Goal: Task Accomplishment & Management: Use online tool/utility

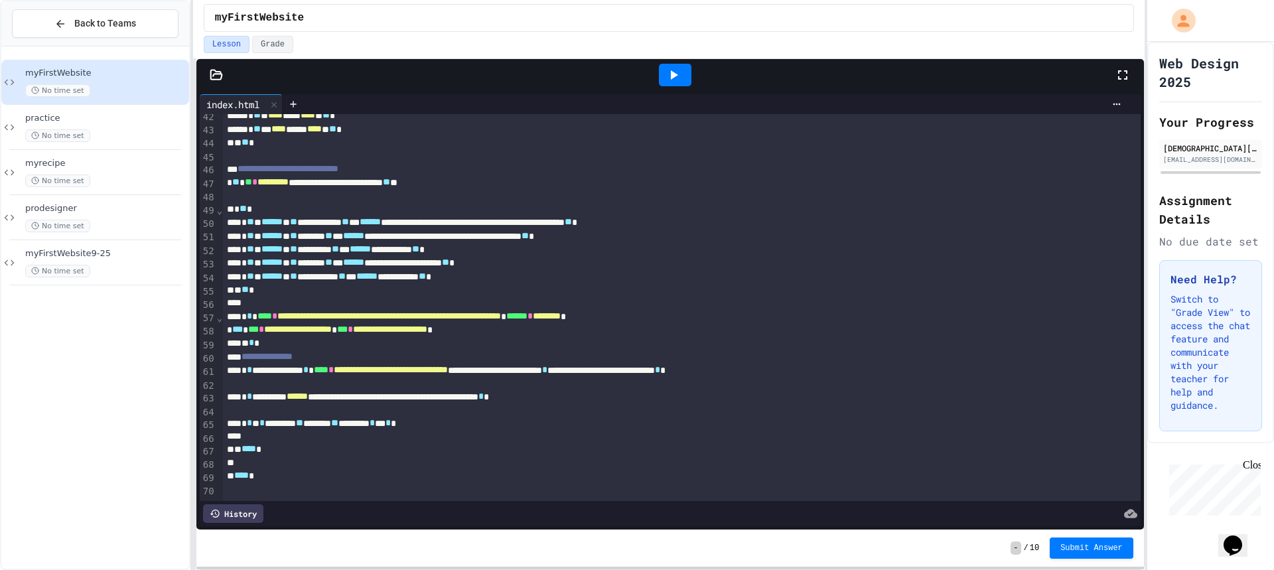
scroll to position [192, 0]
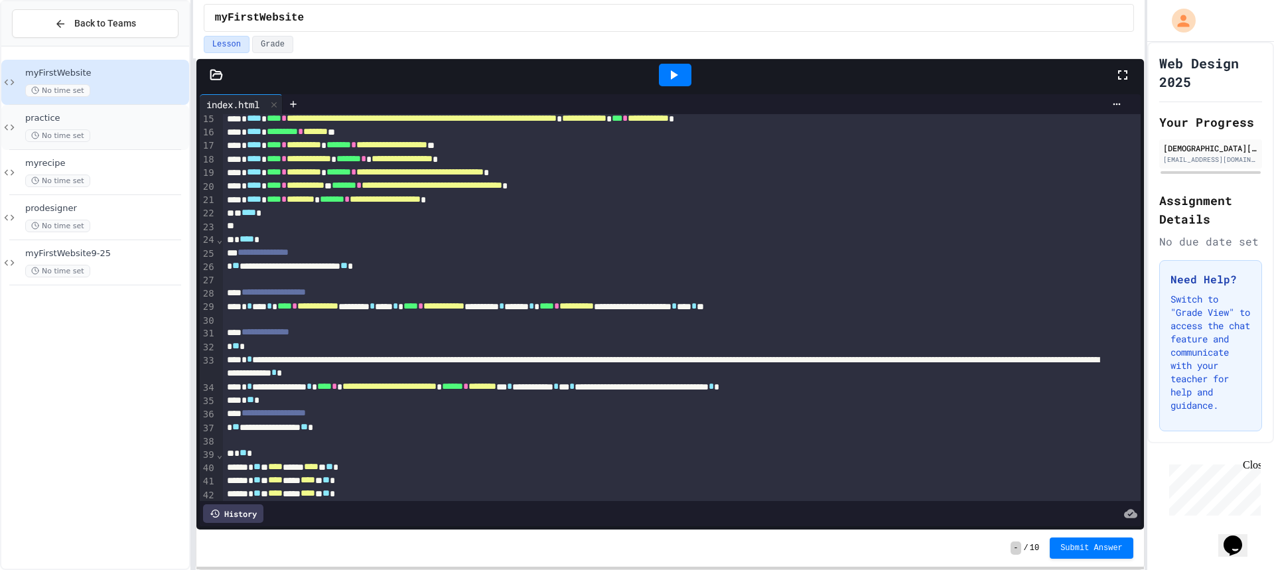
click at [137, 134] on div "No time set" at bounding box center [105, 135] width 161 height 13
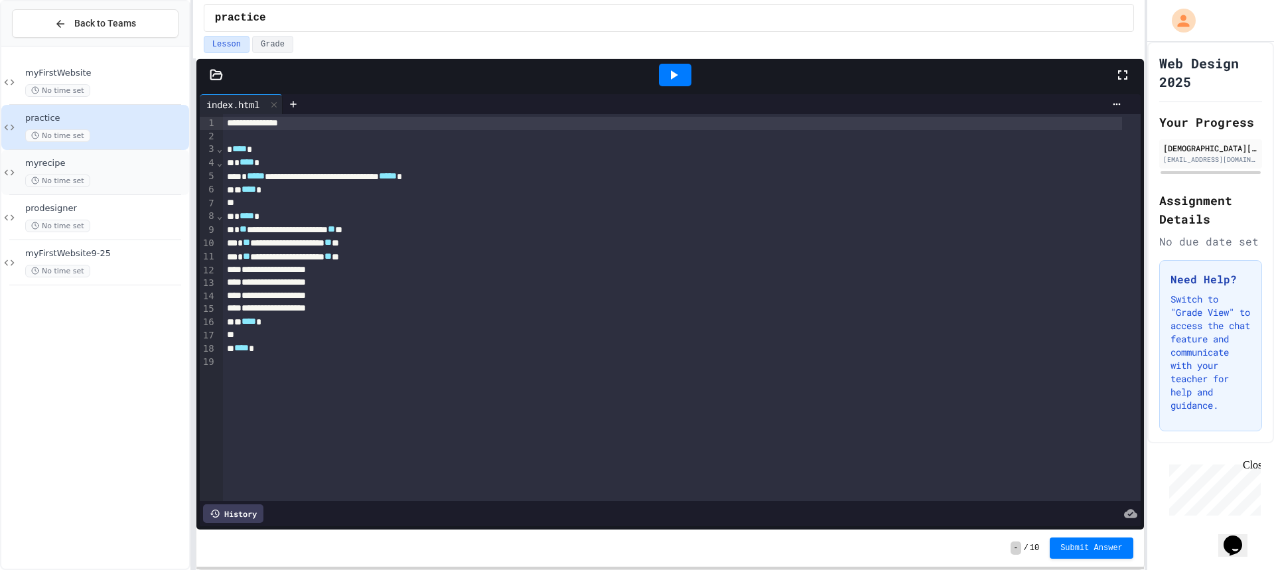
click at [106, 174] on div "No time set" at bounding box center [105, 180] width 161 height 13
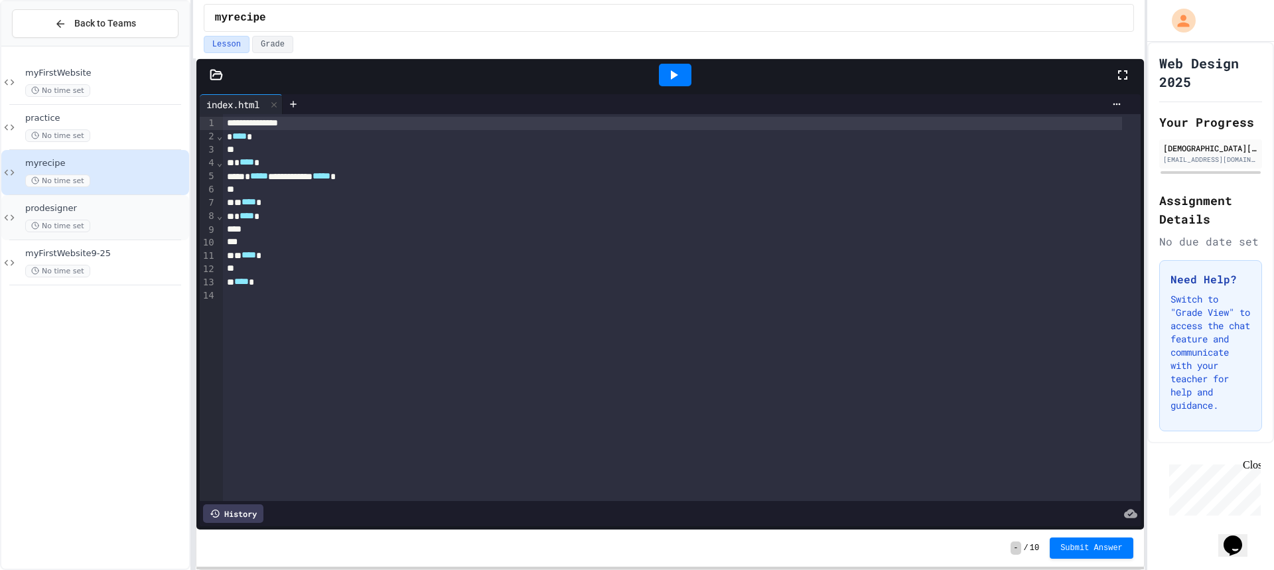
click at [98, 197] on div "prodesigner No time set" at bounding box center [95, 217] width 188 height 45
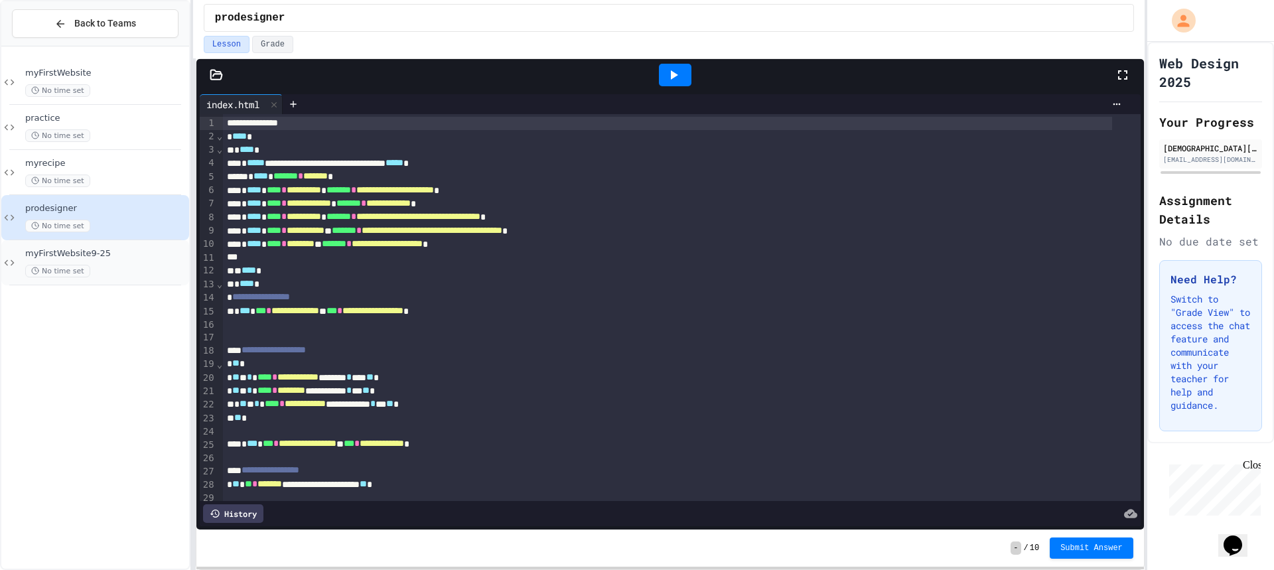
click at [98, 257] on span "myFirstWebsite9-25" at bounding box center [105, 253] width 161 height 11
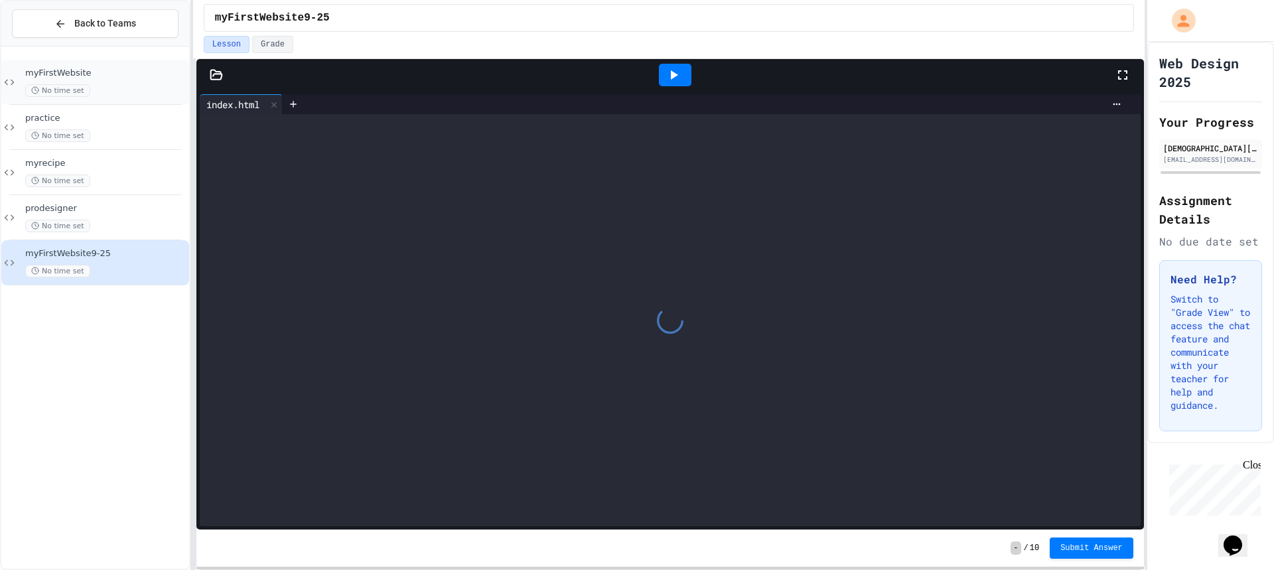
click at [78, 80] on div "myFirstWebsite No time set" at bounding box center [105, 82] width 161 height 29
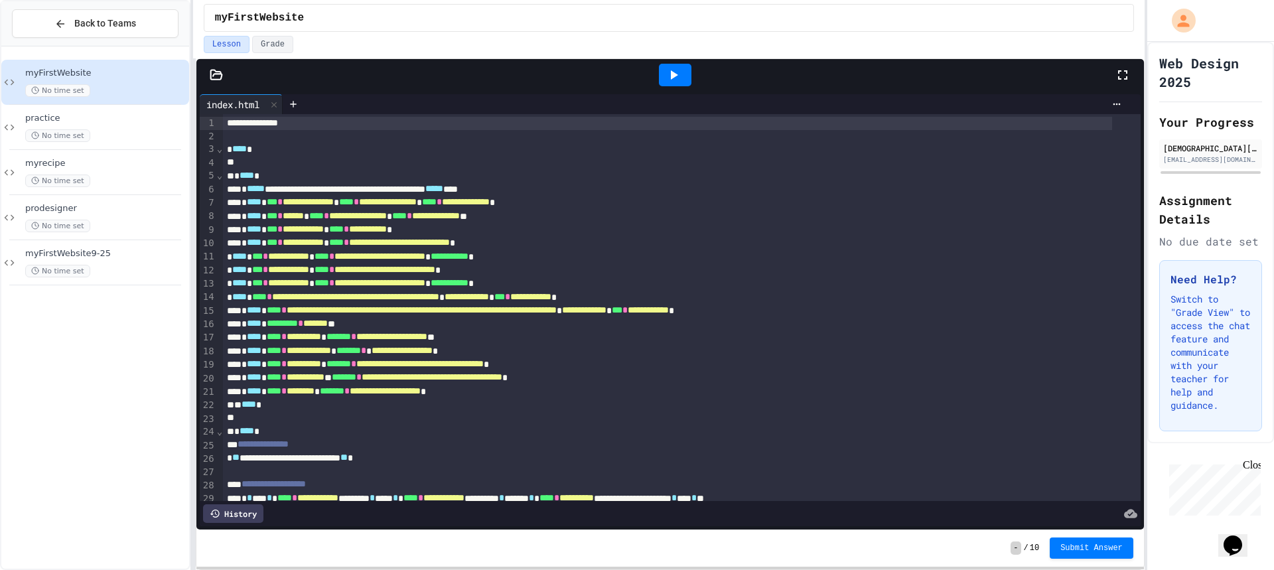
click at [215, 74] on icon at bounding box center [215, 74] width 11 height 9
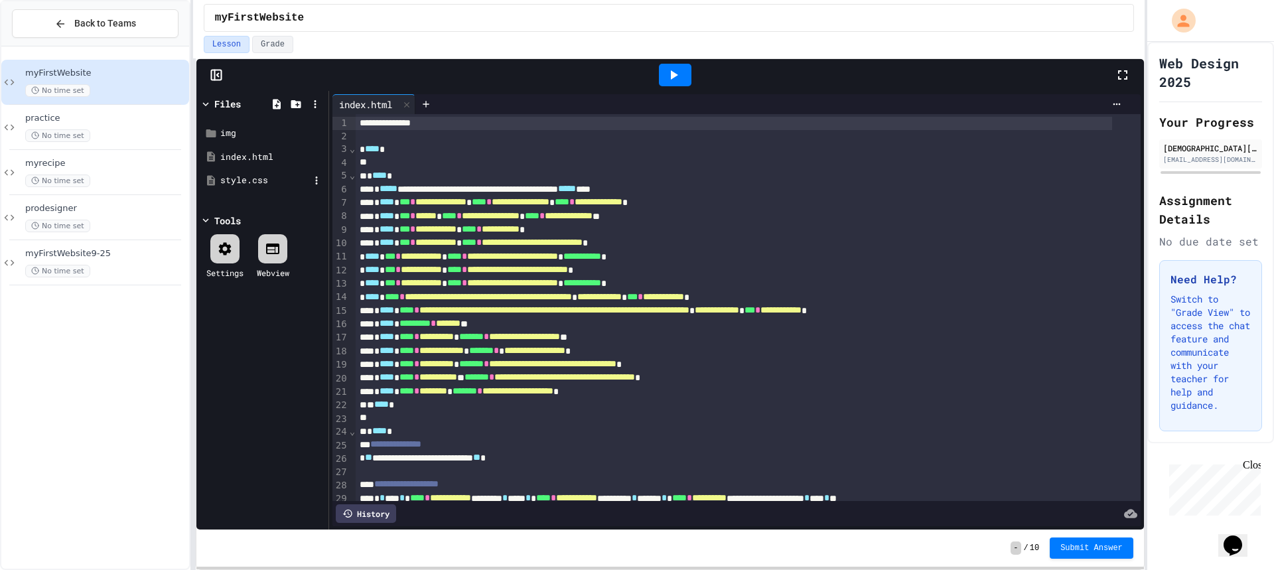
click at [249, 181] on div "style.css" at bounding box center [264, 180] width 89 height 13
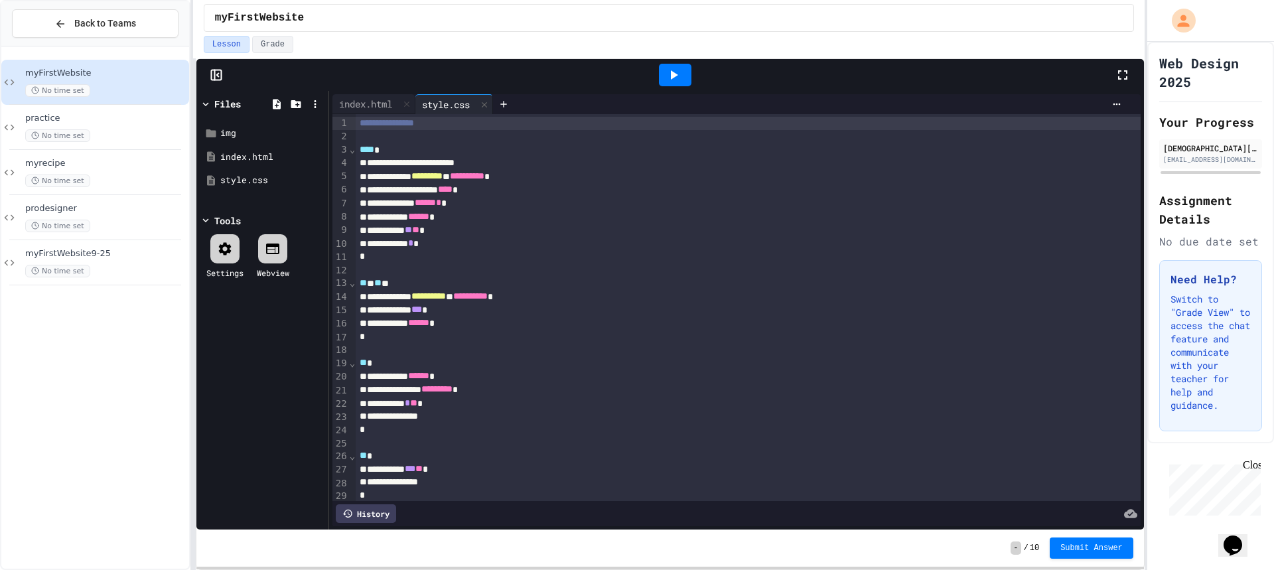
click at [666, 75] on icon at bounding box center [673, 75] width 16 height 16
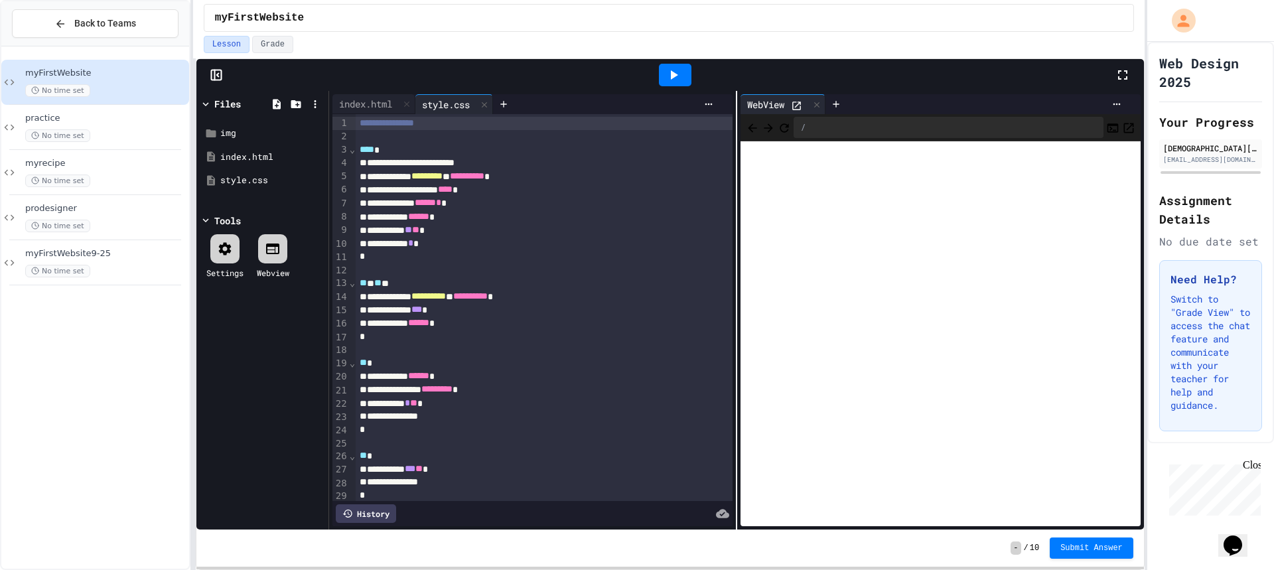
scroll to position [104, 0]
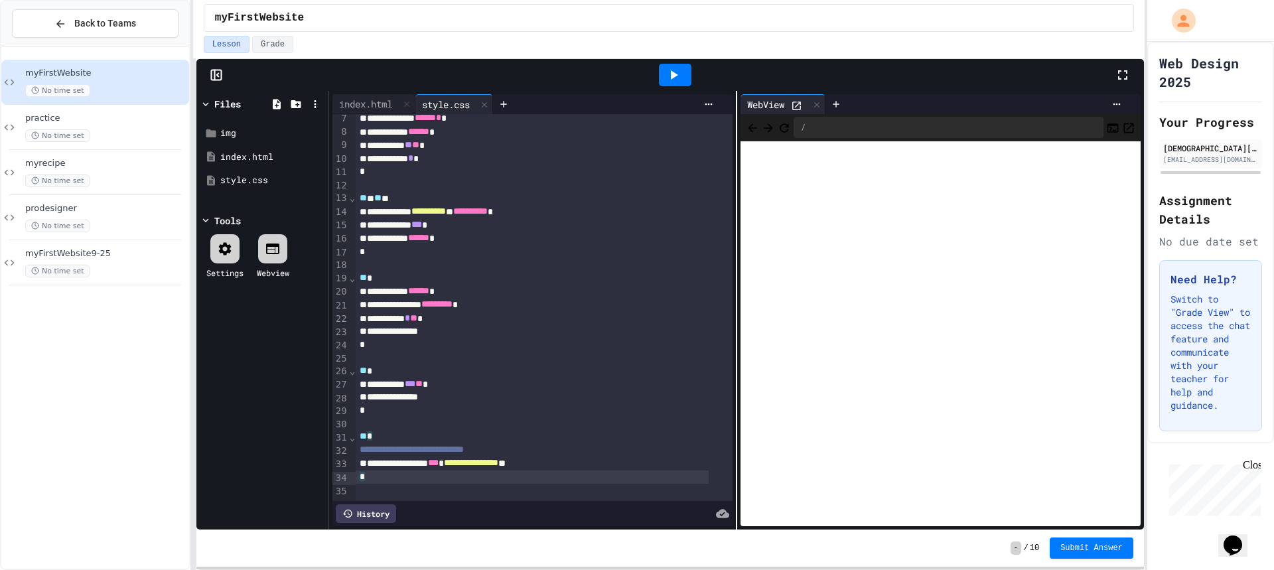
click at [389, 470] on div "*" at bounding box center [532, 476] width 353 height 13
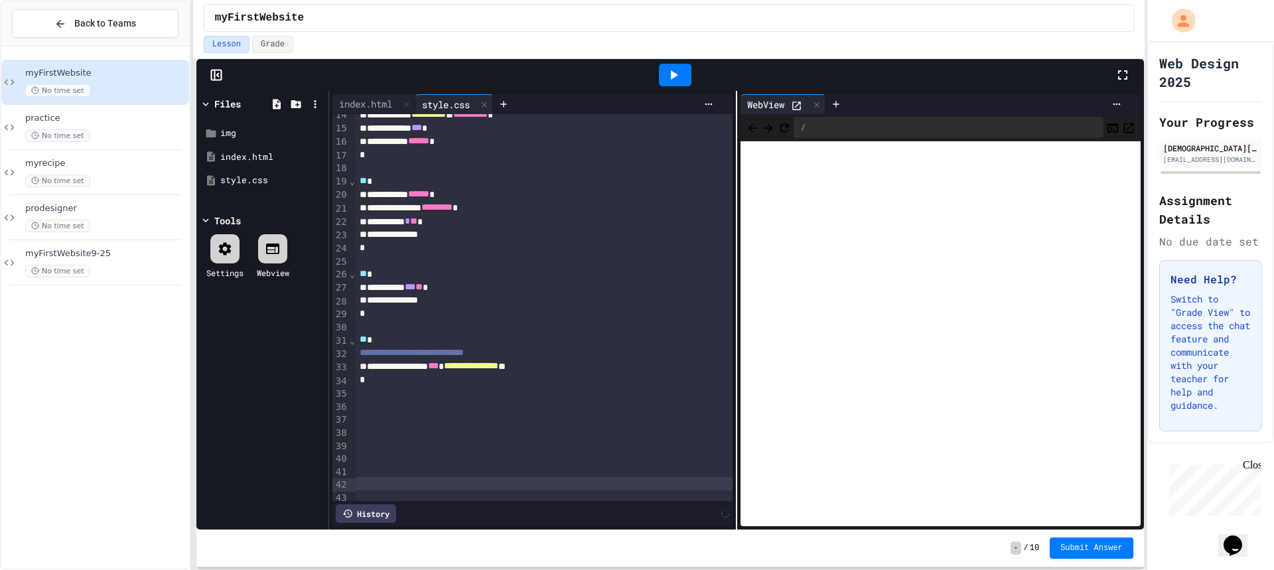
scroll to position [194, 0]
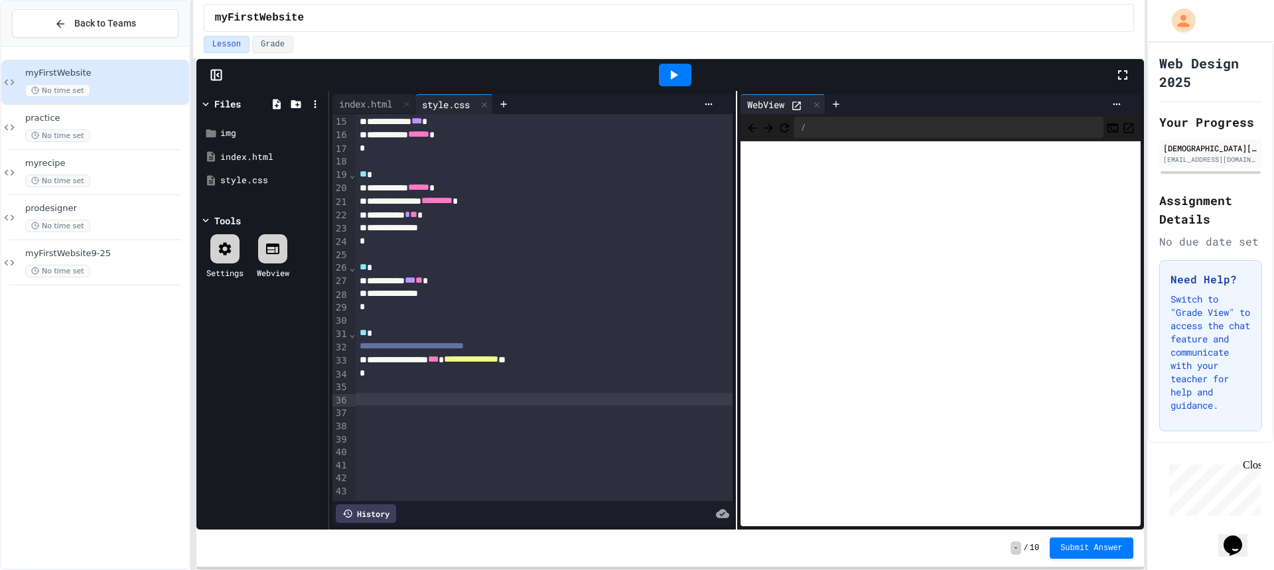
click at [377, 395] on div at bounding box center [544, 399] width 377 height 13
click at [366, 425] on div at bounding box center [544, 425] width 377 height 13
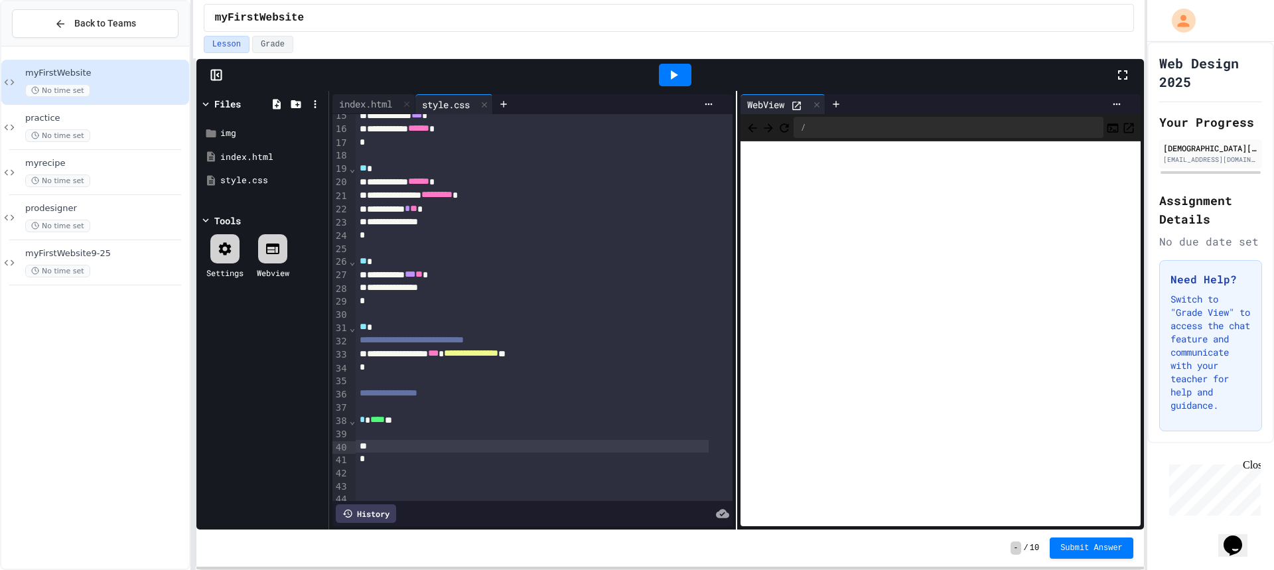
click at [389, 434] on div at bounding box center [532, 433] width 353 height 13
click at [668, 66] on div at bounding box center [675, 75] width 33 height 23
click at [375, 458] on div at bounding box center [532, 459] width 353 height 13
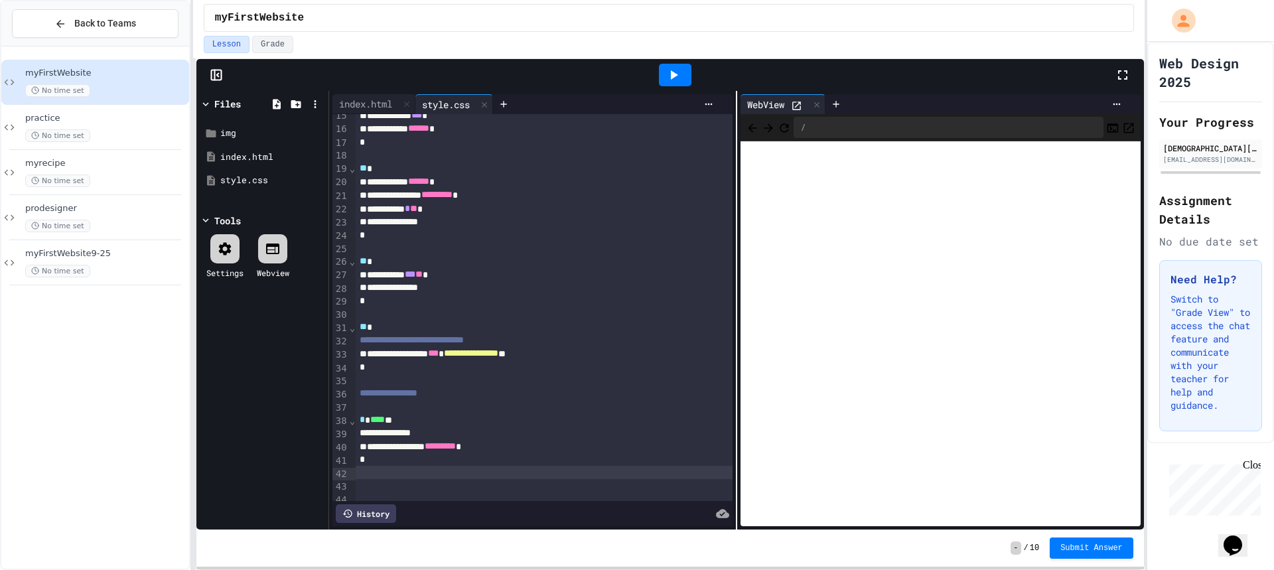
click at [360, 469] on div at bounding box center [544, 472] width 377 height 13
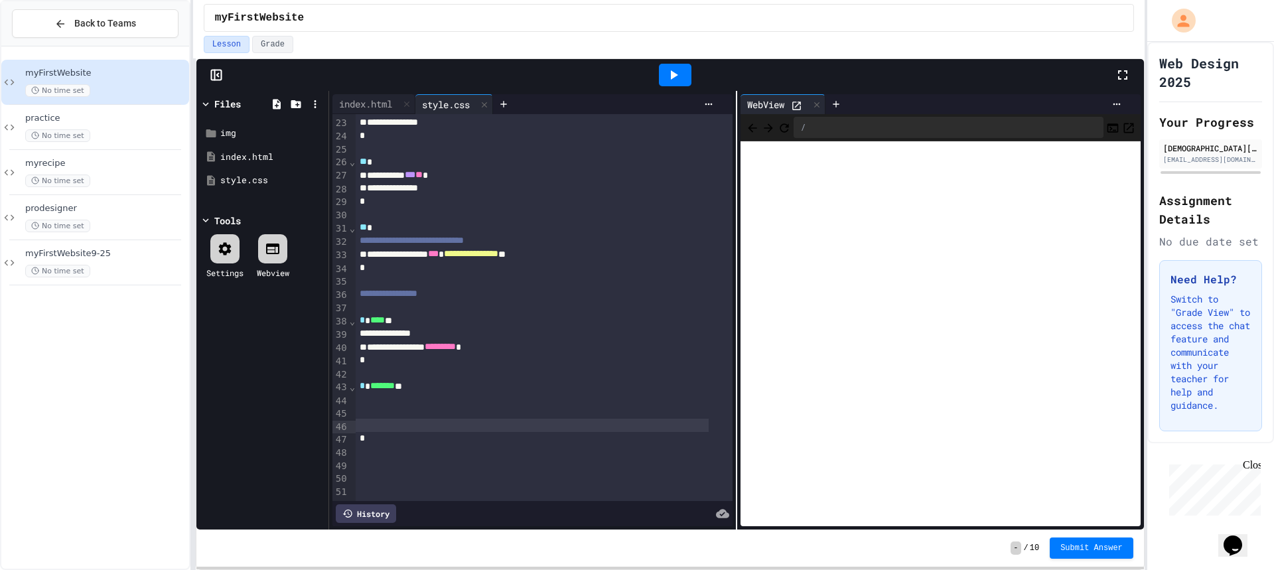
scroll to position [301, 0]
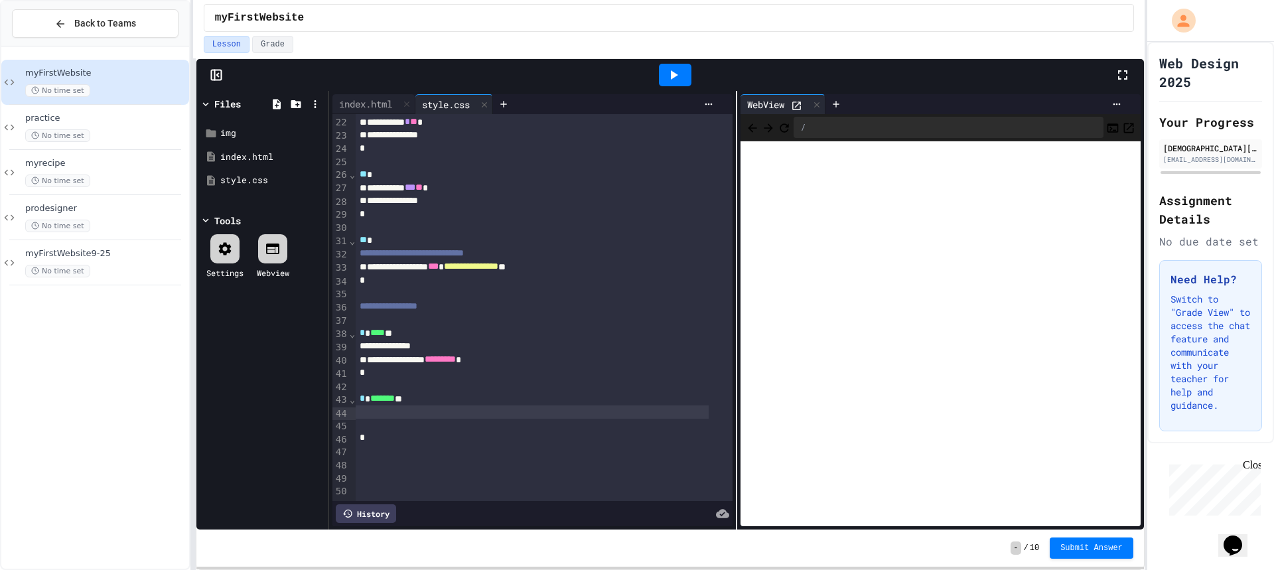
click at [369, 405] on div at bounding box center [532, 411] width 353 height 13
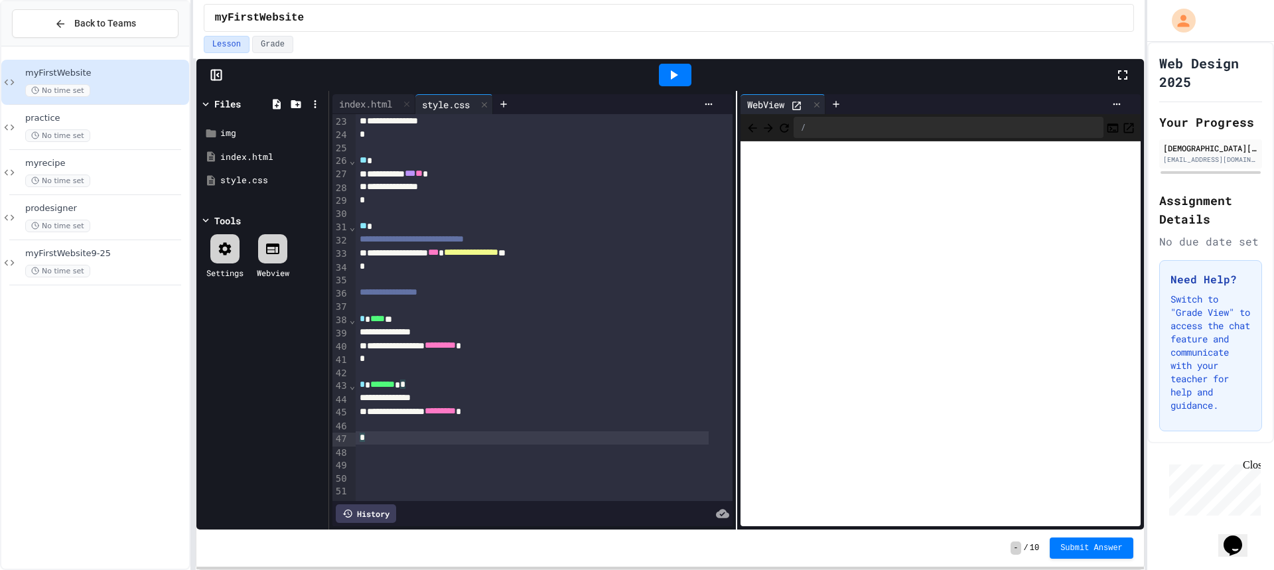
click at [356, 431] on div "*" at bounding box center [532, 437] width 353 height 13
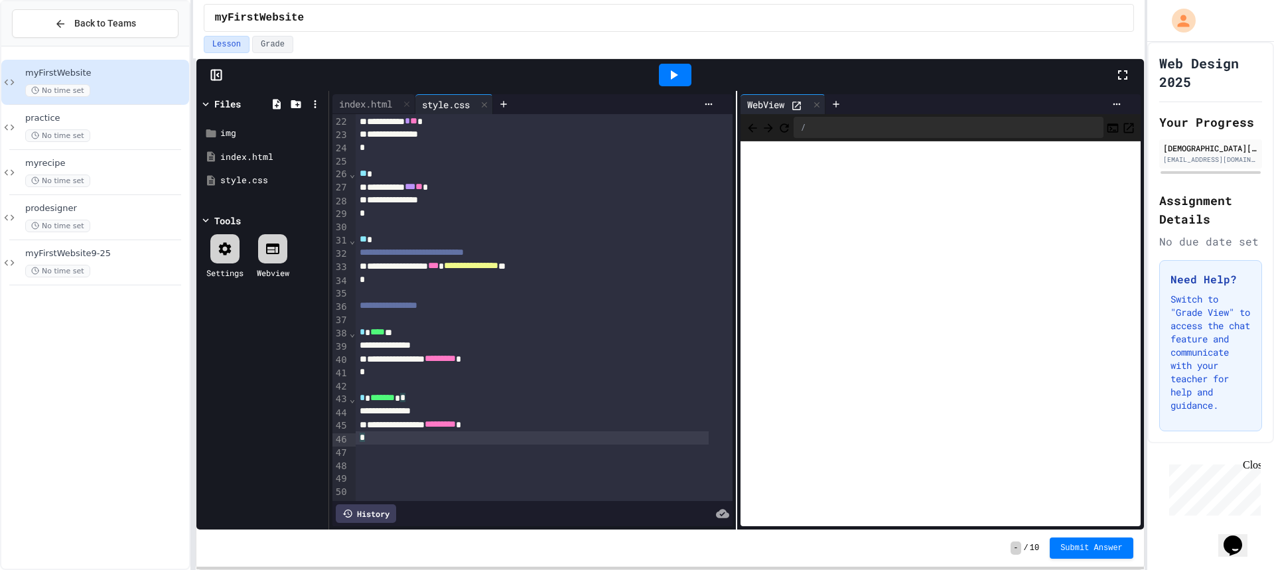
click at [668, 74] on icon at bounding box center [673, 75] width 16 height 16
click at [409, 431] on div "*" at bounding box center [532, 437] width 353 height 13
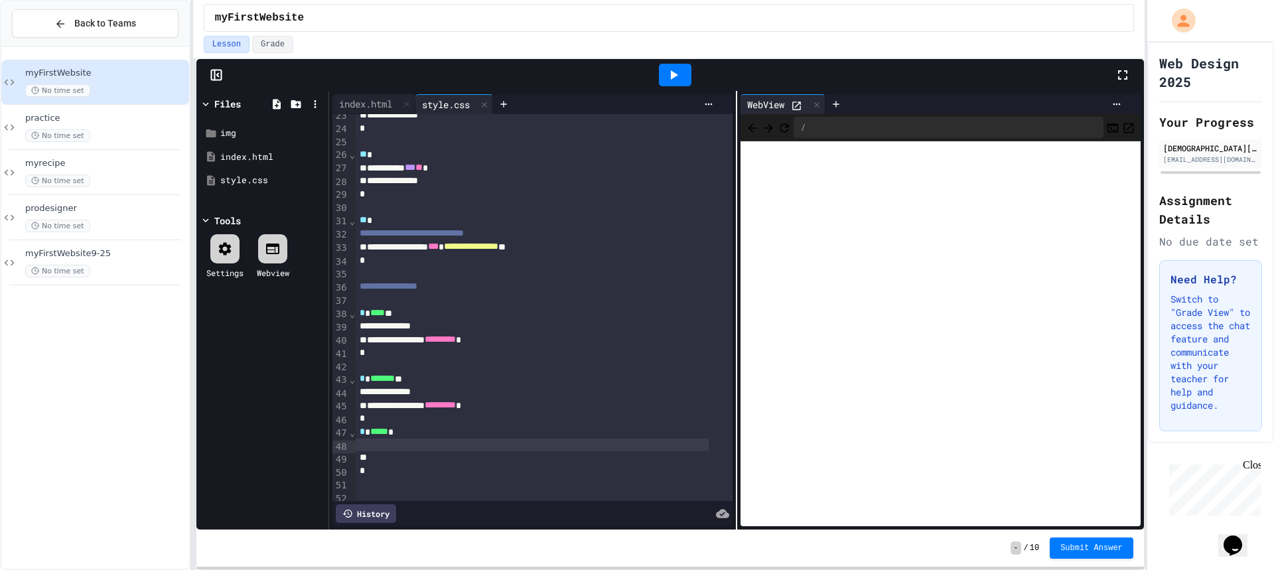
click at [369, 446] on div at bounding box center [532, 444] width 353 height 13
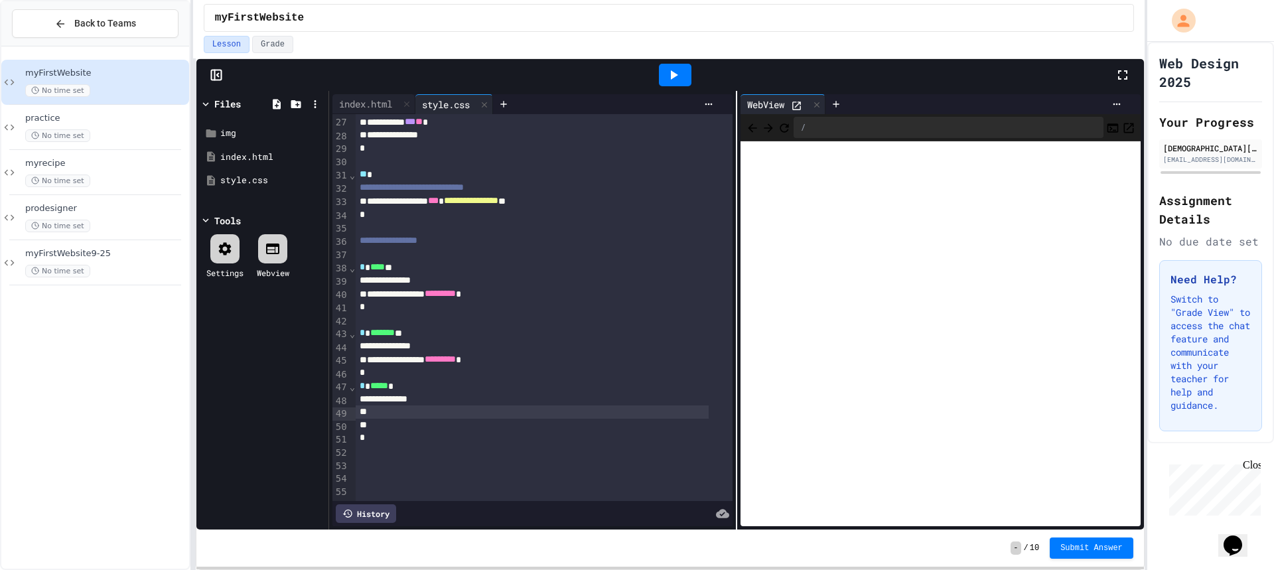
click at [357, 431] on div "*" at bounding box center [532, 437] width 353 height 13
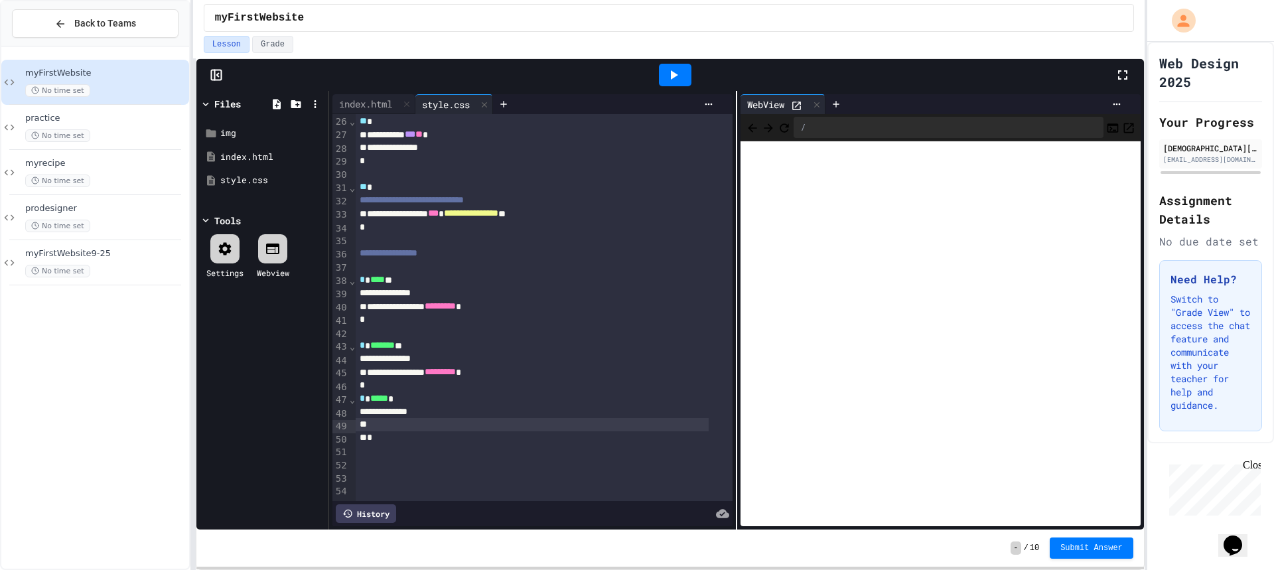
scroll to position [354, 0]
click at [375, 418] on div at bounding box center [532, 424] width 353 height 13
click at [358, 418] on div at bounding box center [532, 424] width 353 height 13
click at [666, 77] on icon at bounding box center [673, 75] width 16 height 16
click at [758, 129] on button "Back" at bounding box center [752, 127] width 13 height 16
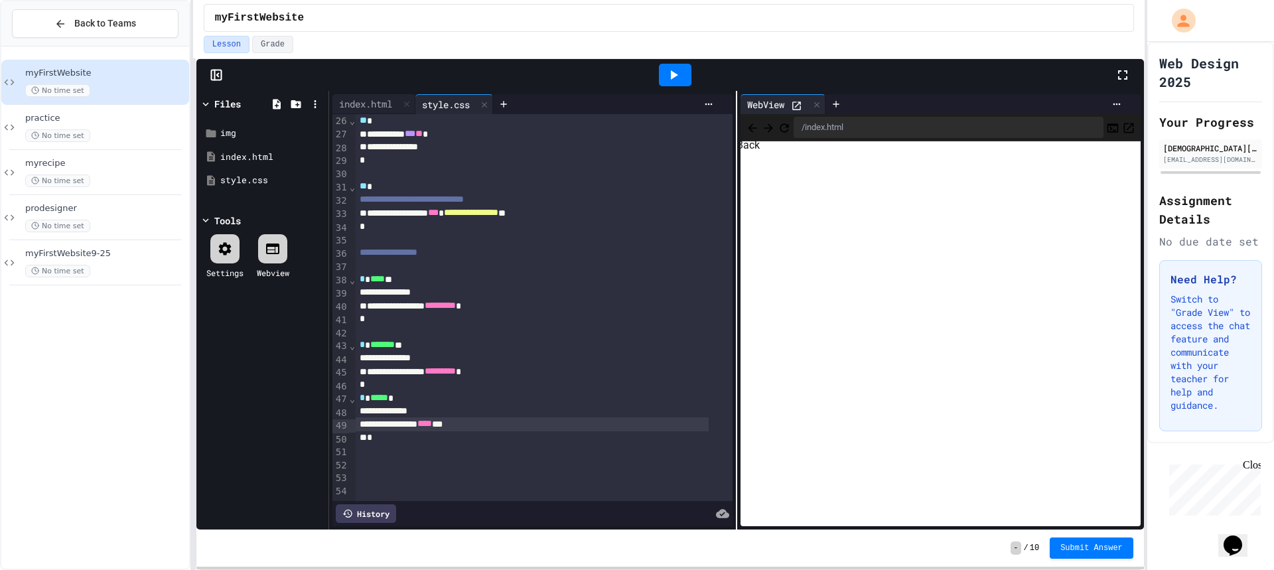
click at [746, 127] on icon "Back" at bounding box center [752, 127] width 13 height 13
click at [98, 209] on span "prodesigner" at bounding box center [105, 208] width 161 height 11
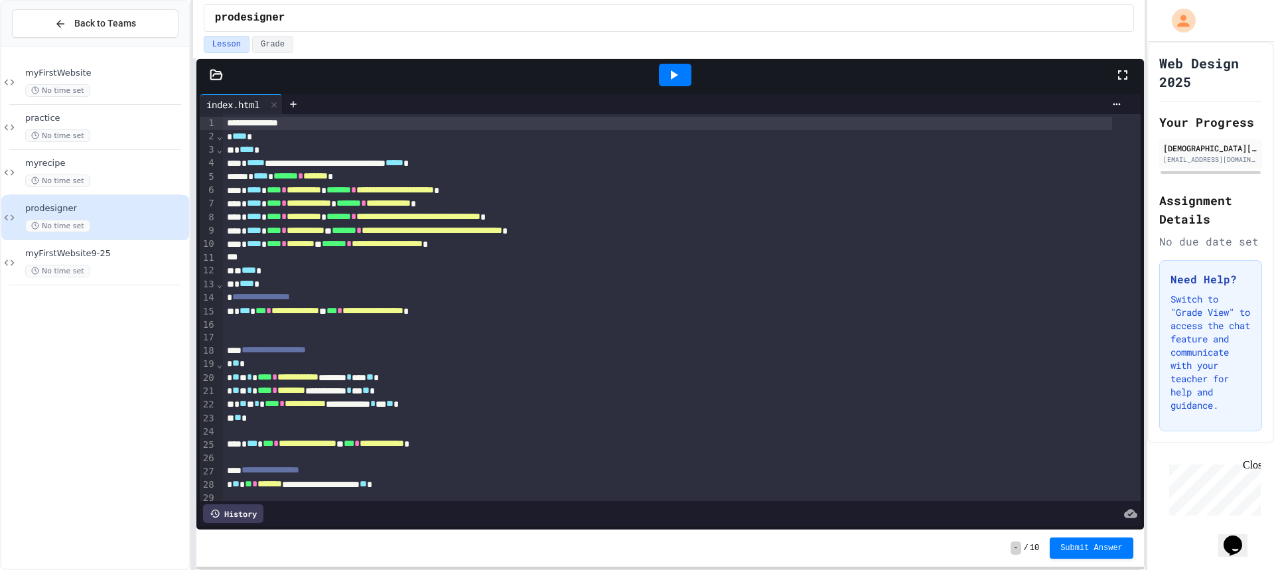
scroll to position [332, 0]
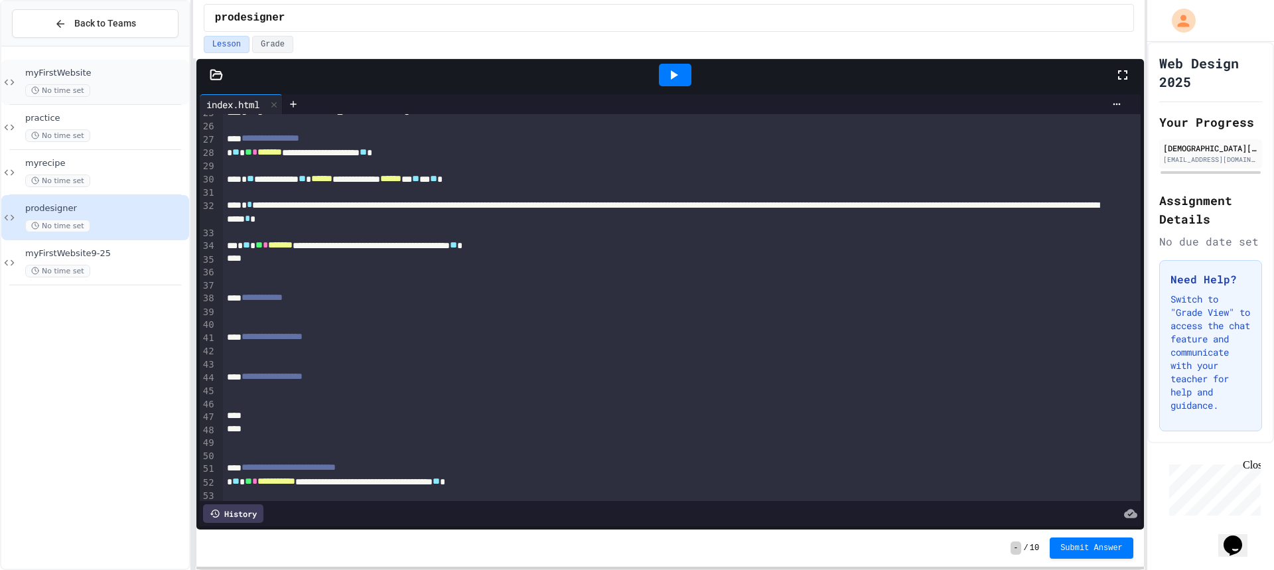
click at [85, 65] on div "myFirstWebsite No time set" at bounding box center [95, 82] width 188 height 45
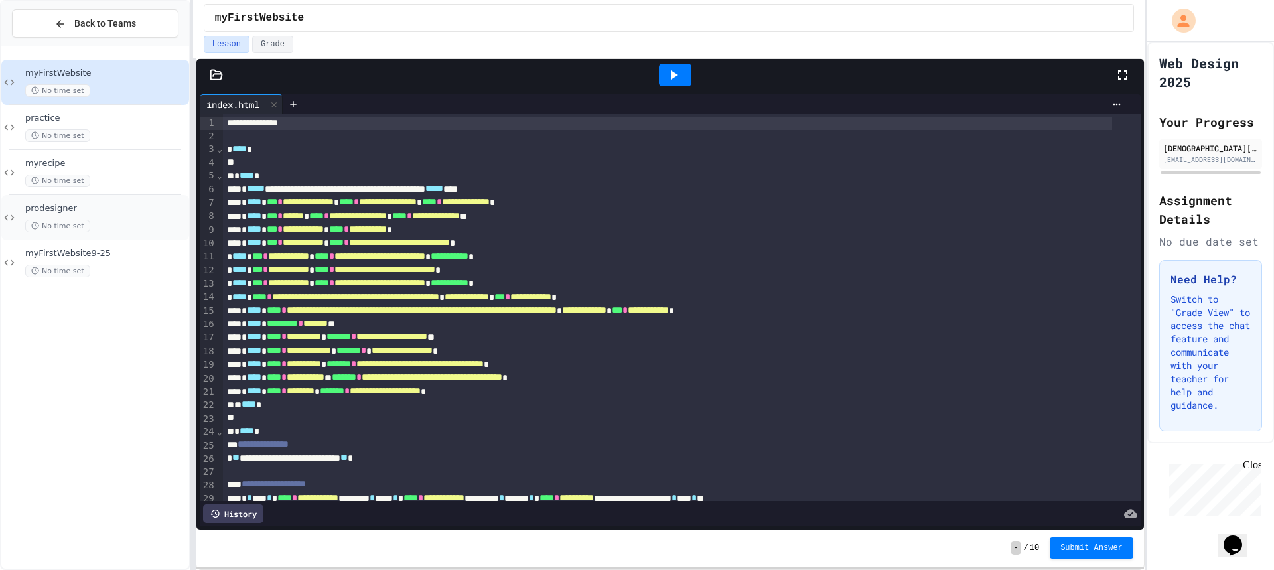
click at [90, 216] on div "prodesigner No time set" at bounding box center [105, 217] width 161 height 29
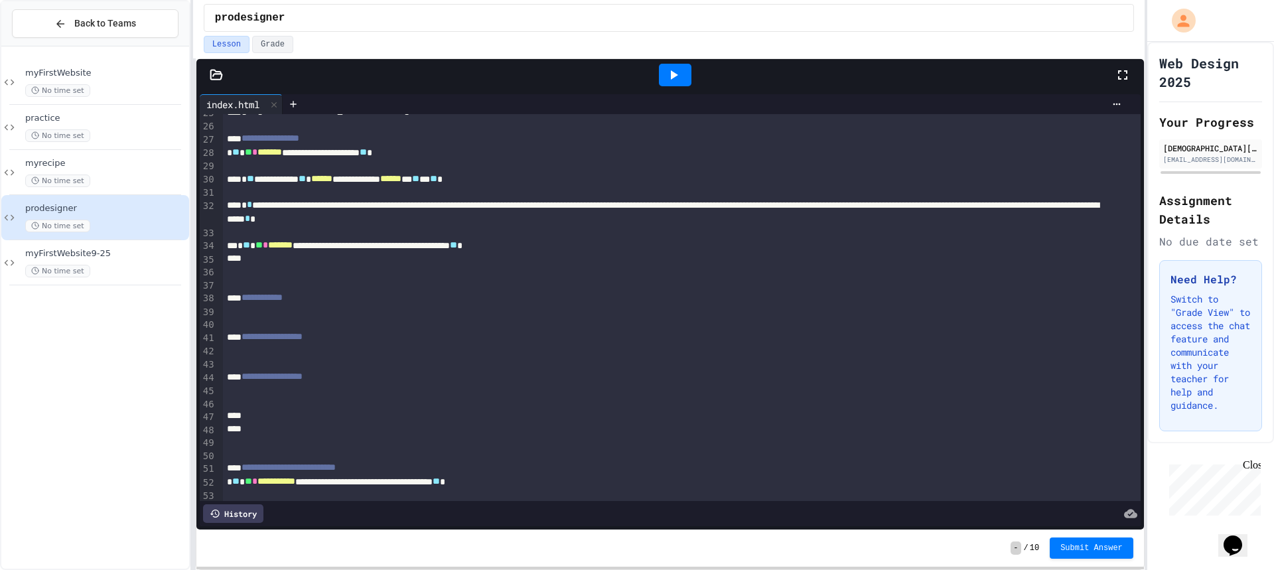
scroll to position [398, 0]
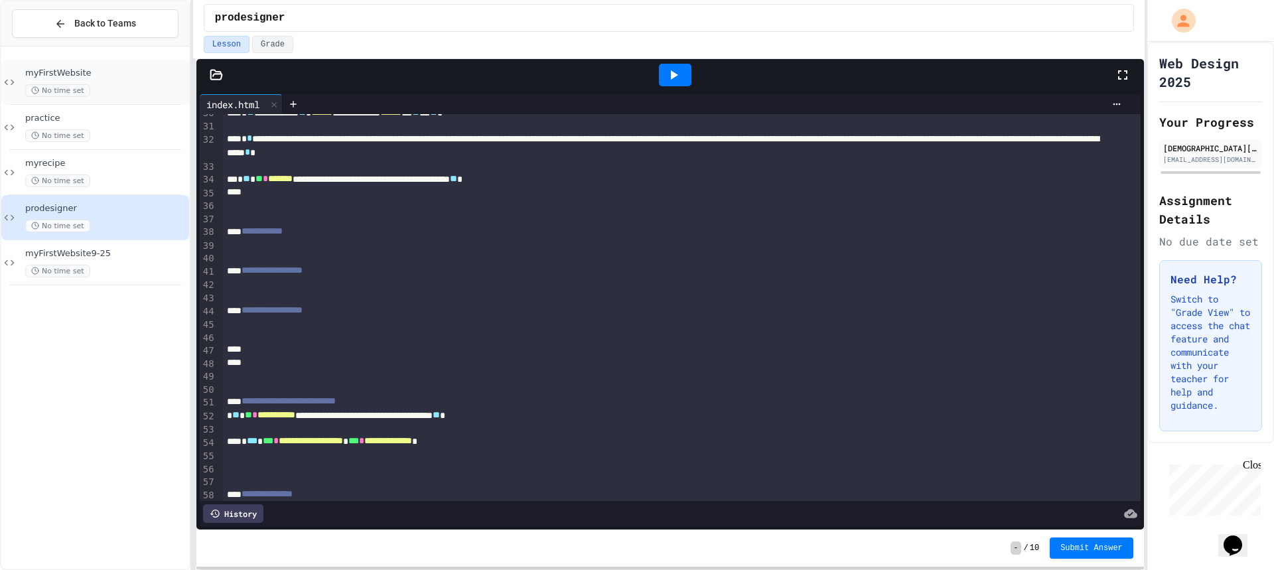
click at [89, 66] on div "myFirstWebsite No time set" at bounding box center [95, 82] width 188 height 45
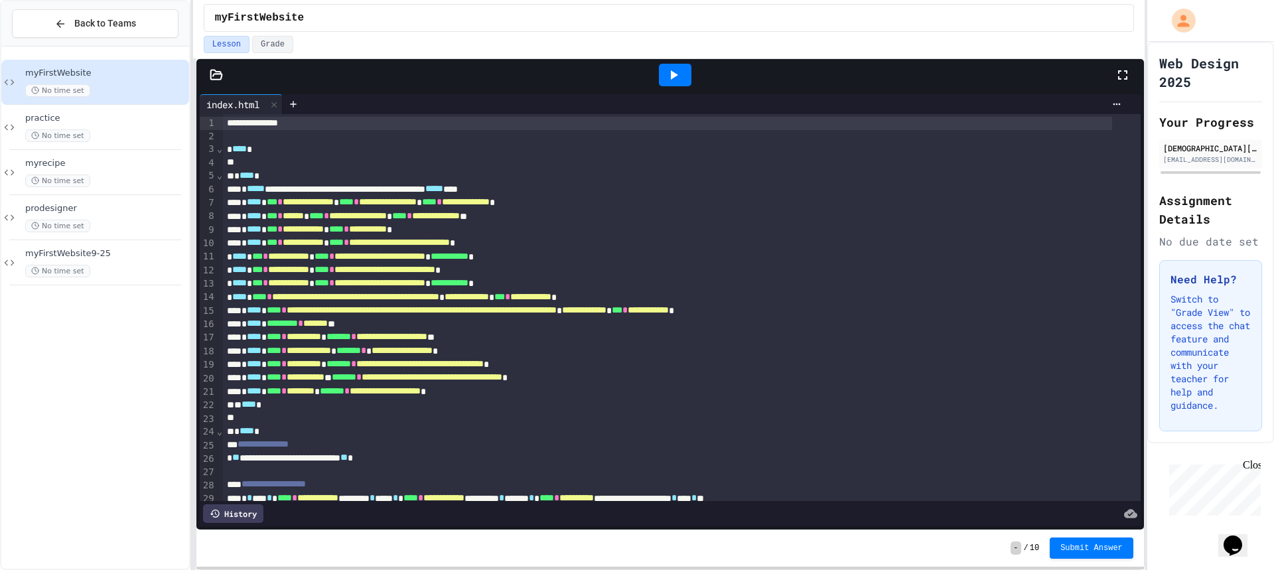
click at [206, 78] on div at bounding box center [216, 74] width 40 height 13
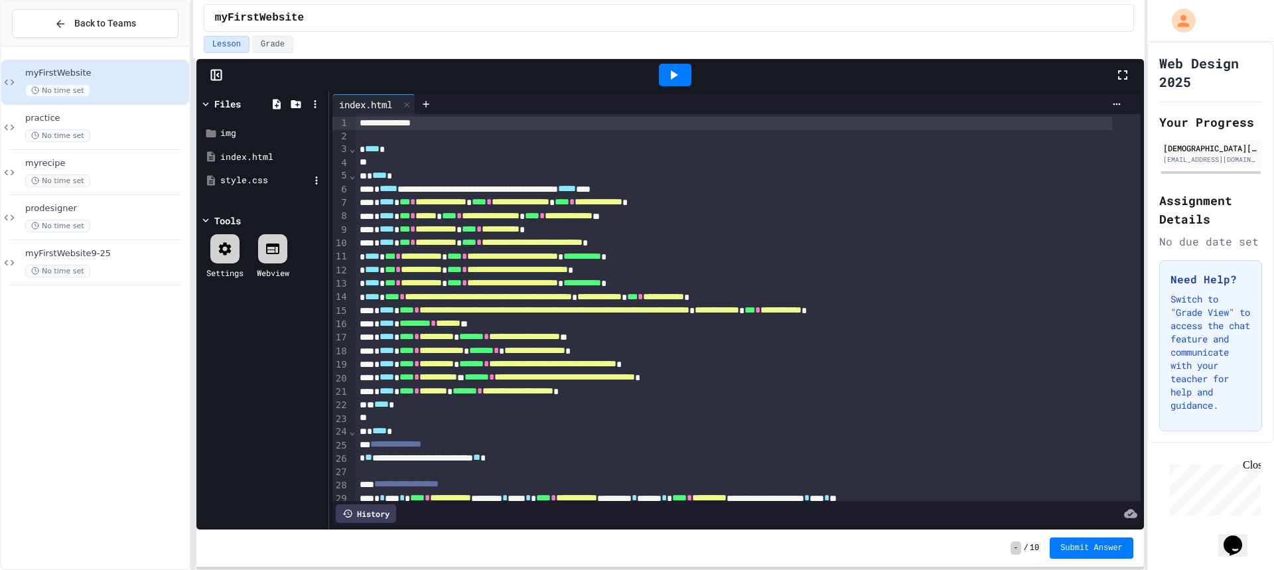
click at [270, 183] on div "style.css" at bounding box center [264, 180] width 89 height 13
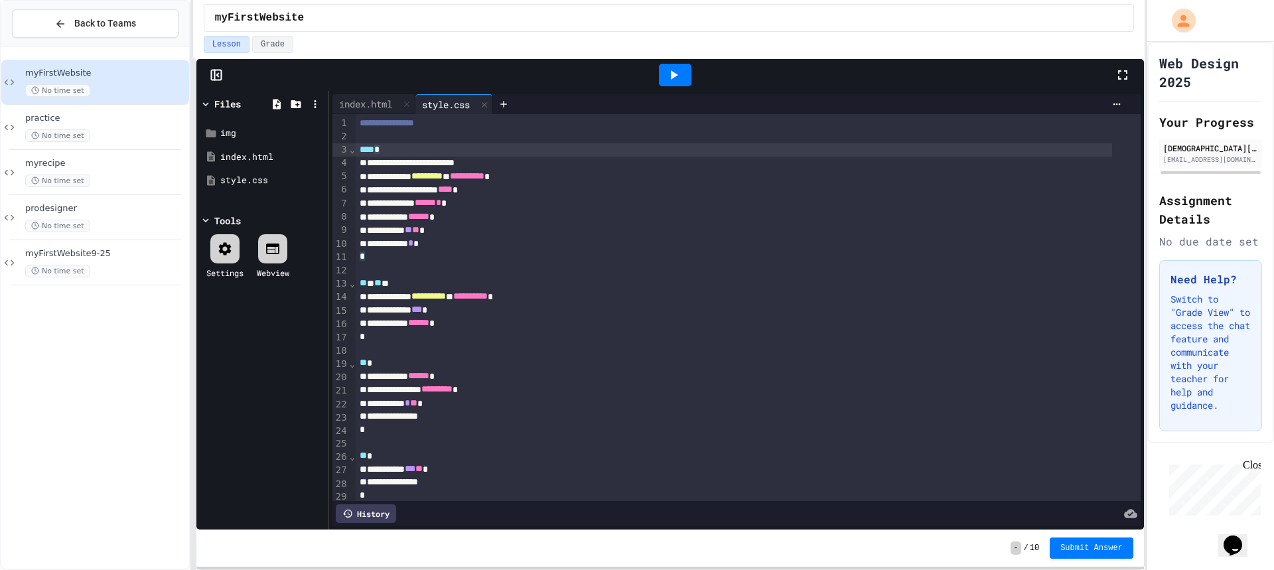
click at [407, 145] on div "**** *" at bounding box center [734, 149] width 756 height 13
click at [403, 139] on div at bounding box center [748, 136] width 785 height 13
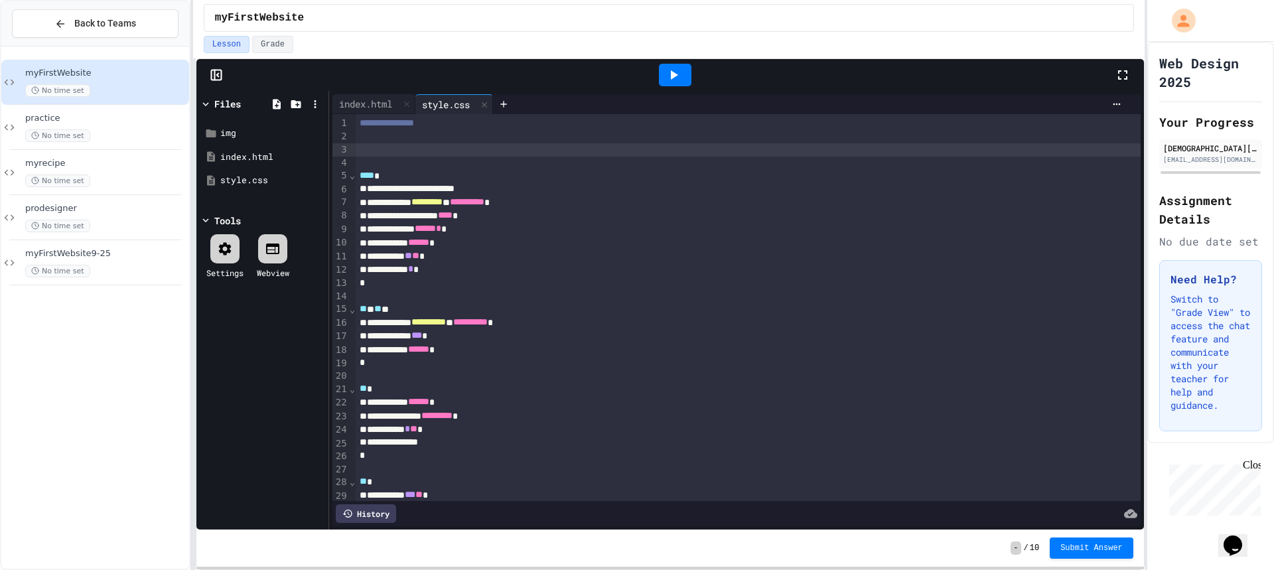
click at [389, 143] on div at bounding box center [748, 149] width 785 height 13
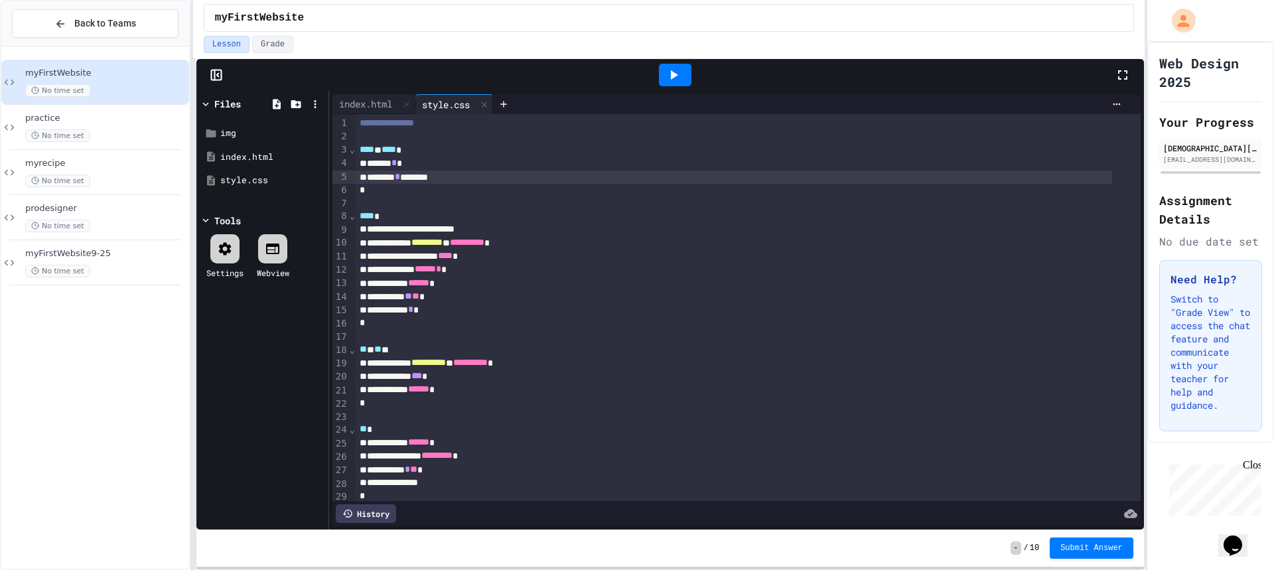
click at [419, 176] on div "******** * ********" at bounding box center [734, 176] width 756 height 13
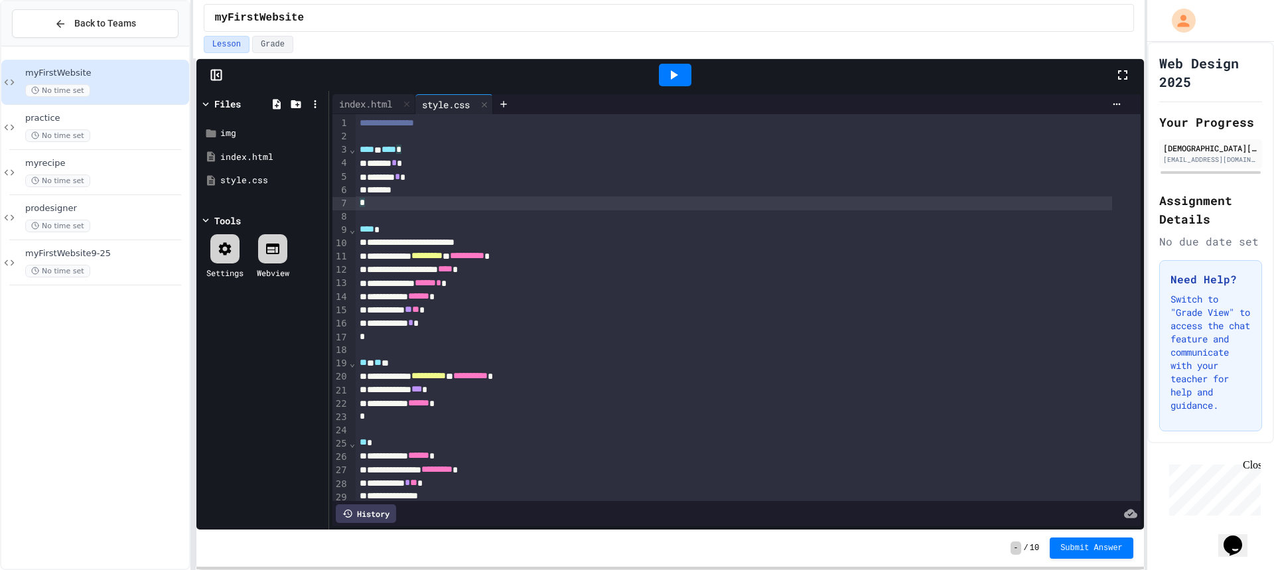
click at [430, 198] on div "*" at bounding box center [734, 202] width 756 height 13
click at [430, 188] on div "*******" at bounding box center [734, 190] width 756 height 13
click at [401, 201] on div "*" at bounding box center [734, 203] width 756 height 13
click at [111, 224] on div "No time set" at bounding box center [105, 226] width 161 height 13
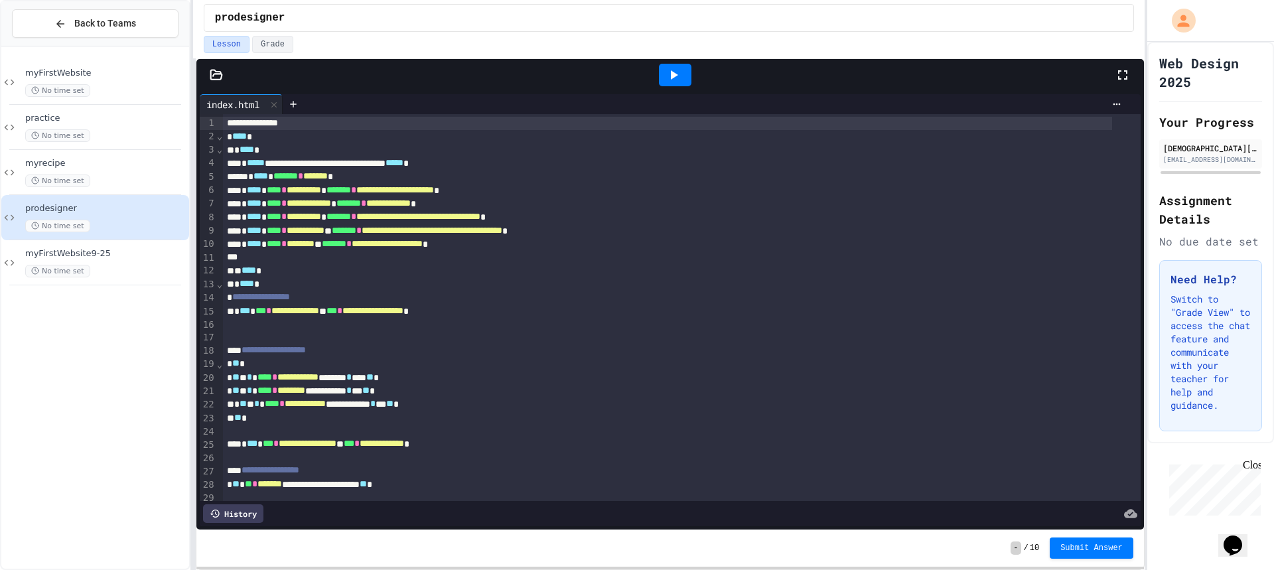
click at [668, 79] on icon at bounding box center [673, 75] width 16 height 16
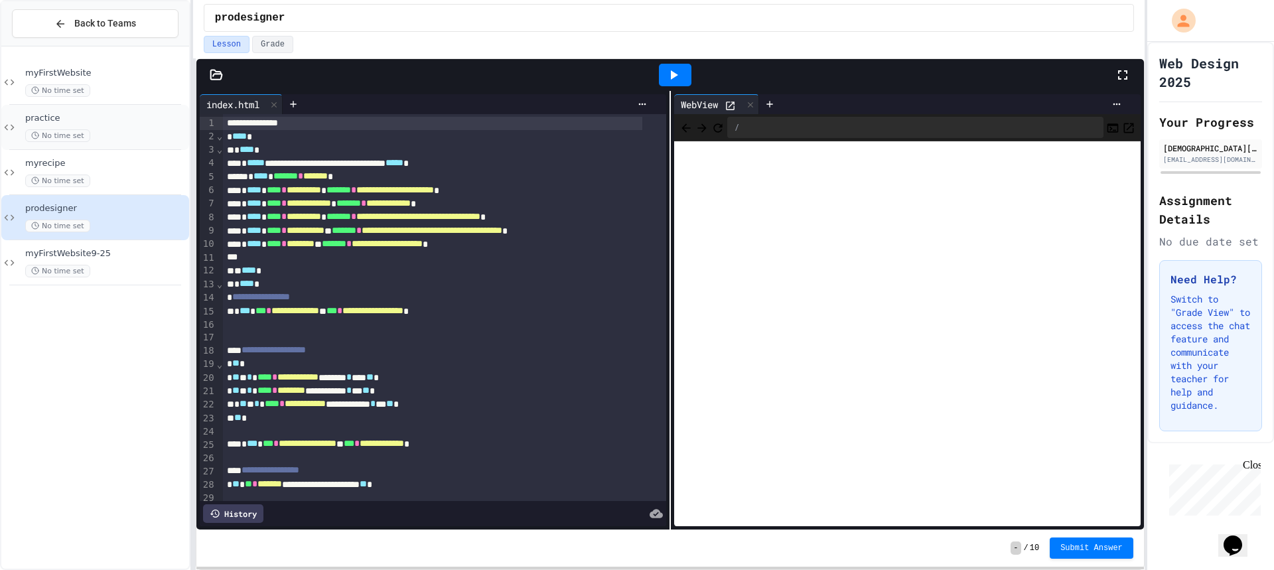
click at [87, 113] on span "practice" at bounding box center [105, 118] width 161 height 11
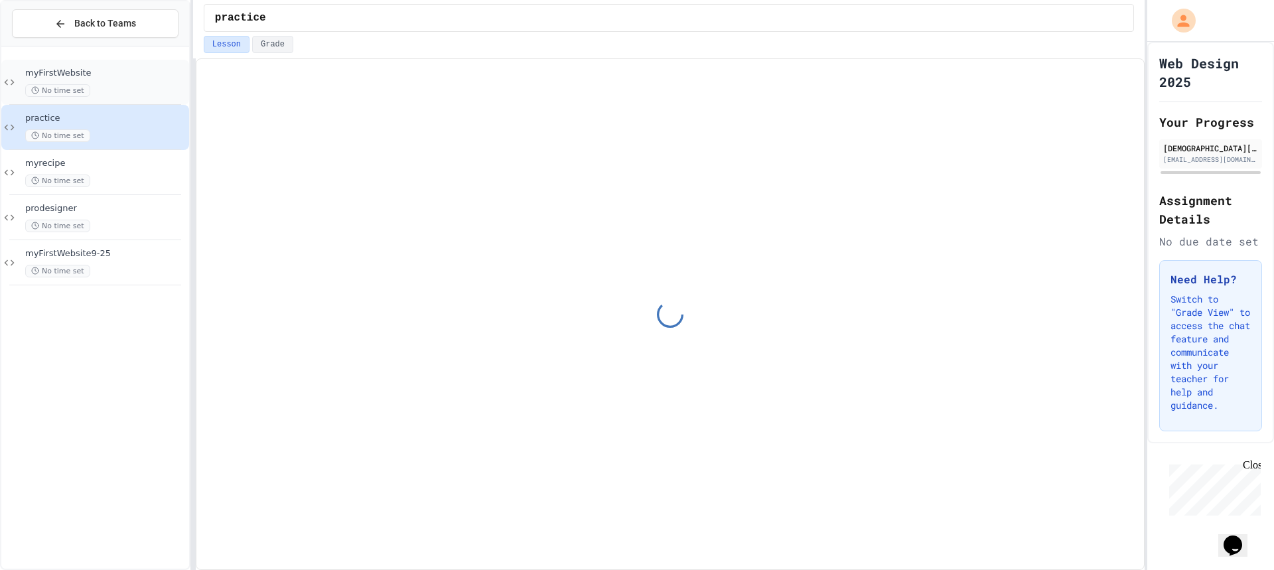
click at [78, 83] on div "myFirstWebsite No time set" at bounding box center [105, 82] width 161 height 29
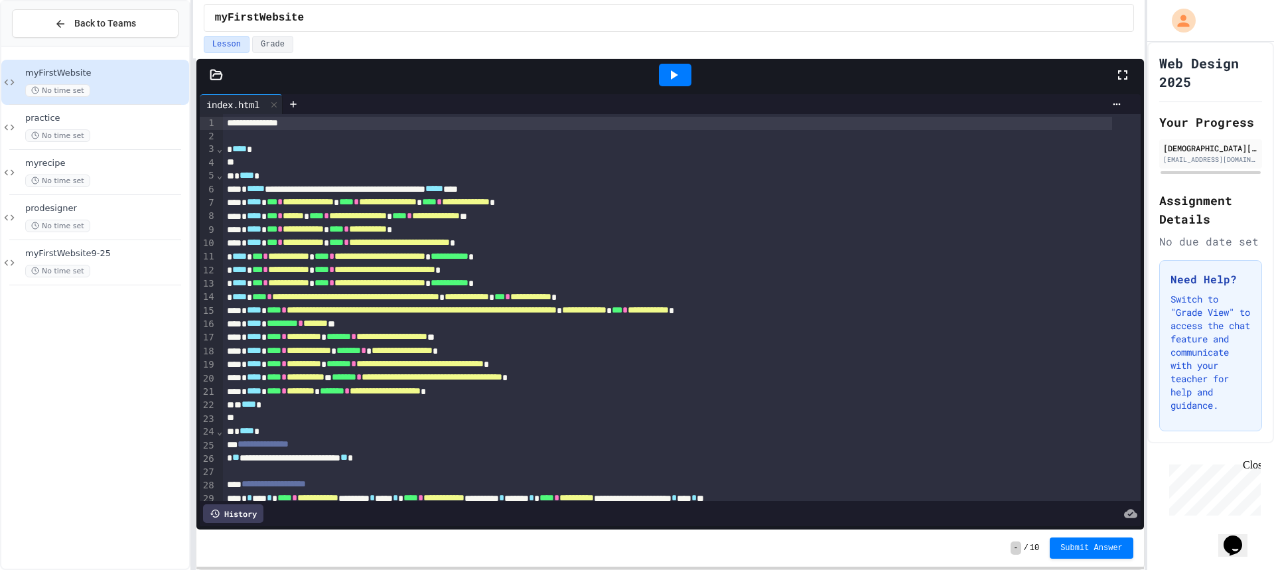
click at [222, 75] on icon at bounding box center [216, 74] width 13 height 13
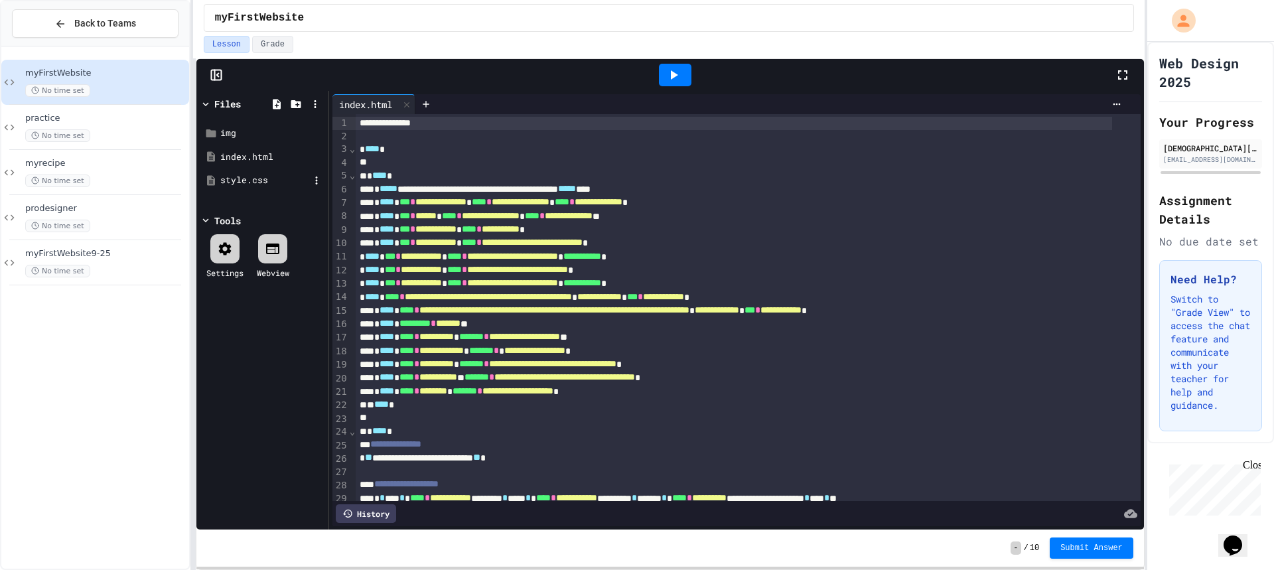
click at [255, 175] on div "style.css" at bounding box center [264, 180] width 89 height 13
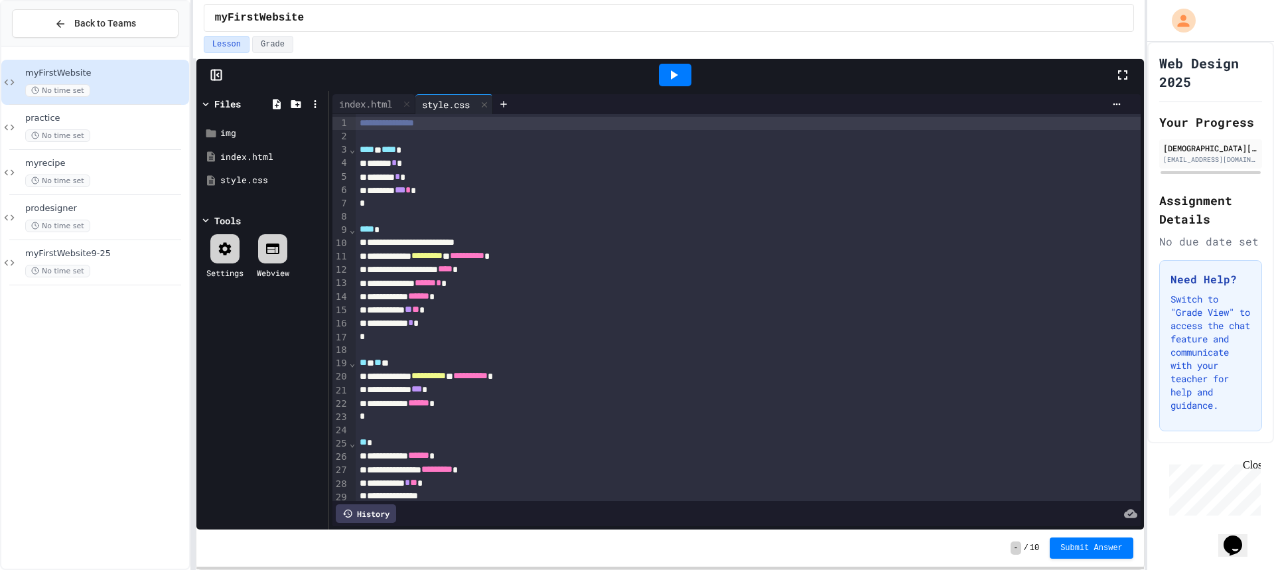
drag, startPoint x: 106, startPoint y: 346, endPoint x: 105, endPoint y: 385, distance: 39.8
click at [105, 385] on div "myFirstWebsite No time set practice No time set myrecipe No time set prodesigne…" at bounding box center [95, 307] width 188 height 511
drag, startPoint x: 105, startPoint y: 386, endPoint x: 105, endPoint y: 400, distance: 13.9
click at [105, 400] on div "myFirstWebsite No time set practice No time set myrecipe No time set prodesigne…" at bounding box center [95, 307] width 188 height 511
